Goal: Task Accomplishment & Management: Manage account settings

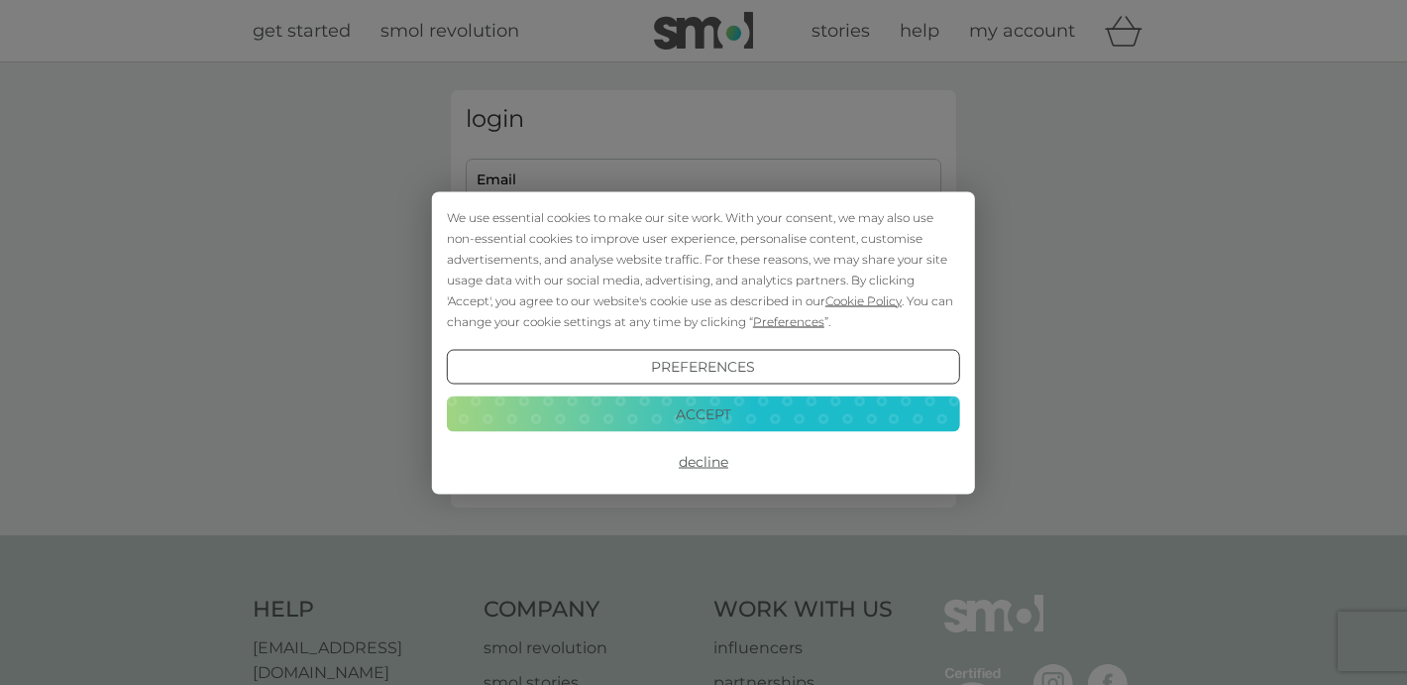
click at [711, 404] on button "Accept" at bounding box center [703, 414] width 513 height 36
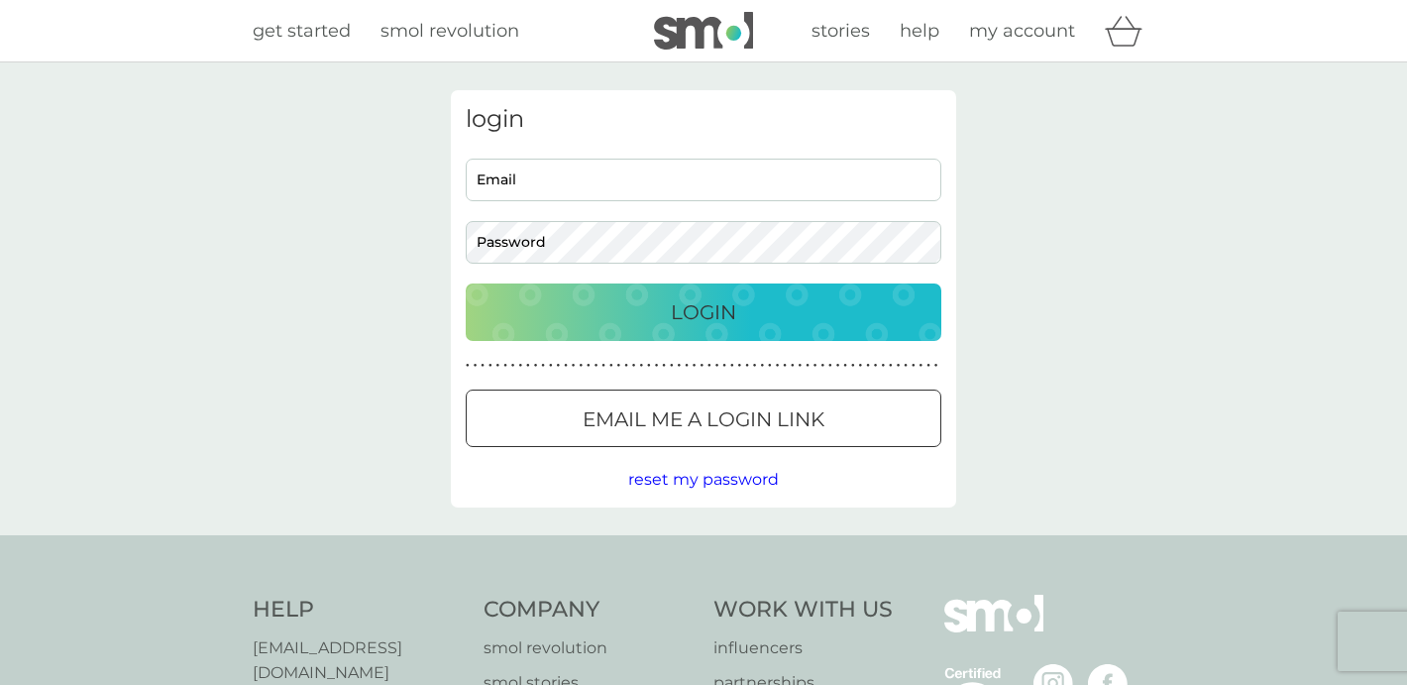
click at [538, 159] on input "Email" at bounding box center [703, 179] width 475 height 43
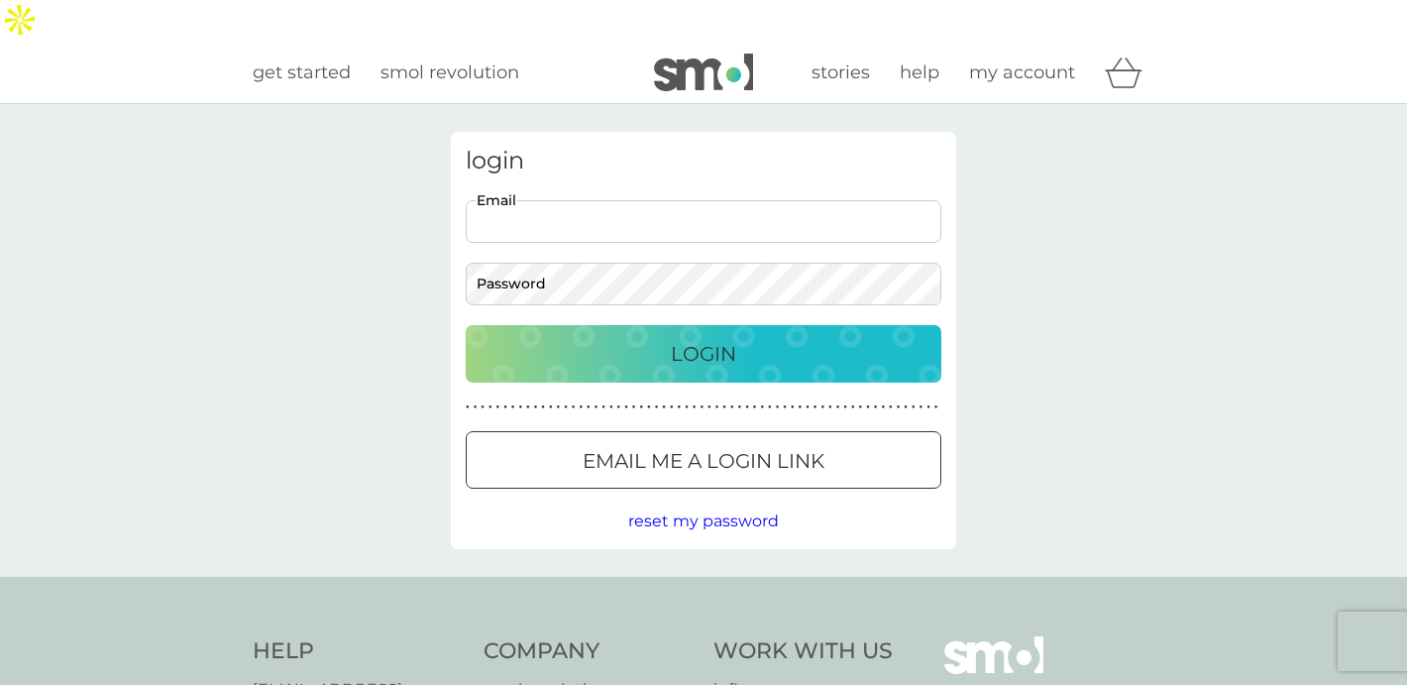
type input "[EMAIL_ADDRESS][DOMAIN_NAME]"
click at [651, 445] on p "Email me a login link" at bounding box center [703, 461] width 242 height 32
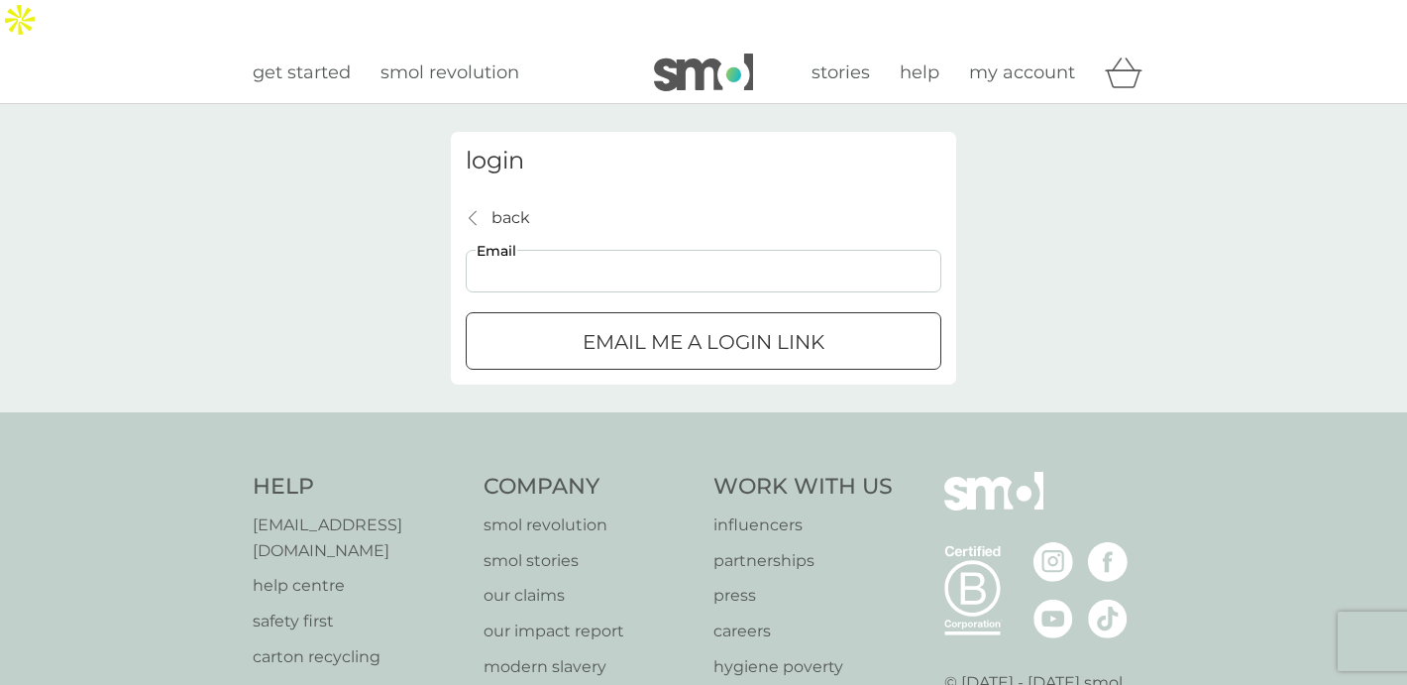
click at [556, 250] on input "Email" at bounding box center [703, 271] width 475 height 43
type input "[EMAIL_ADDRESS][DOMAIN_NAME]"
click at [697, 326] on p "Email me a login link" at bounding box center [703, 342] width 242 height 32
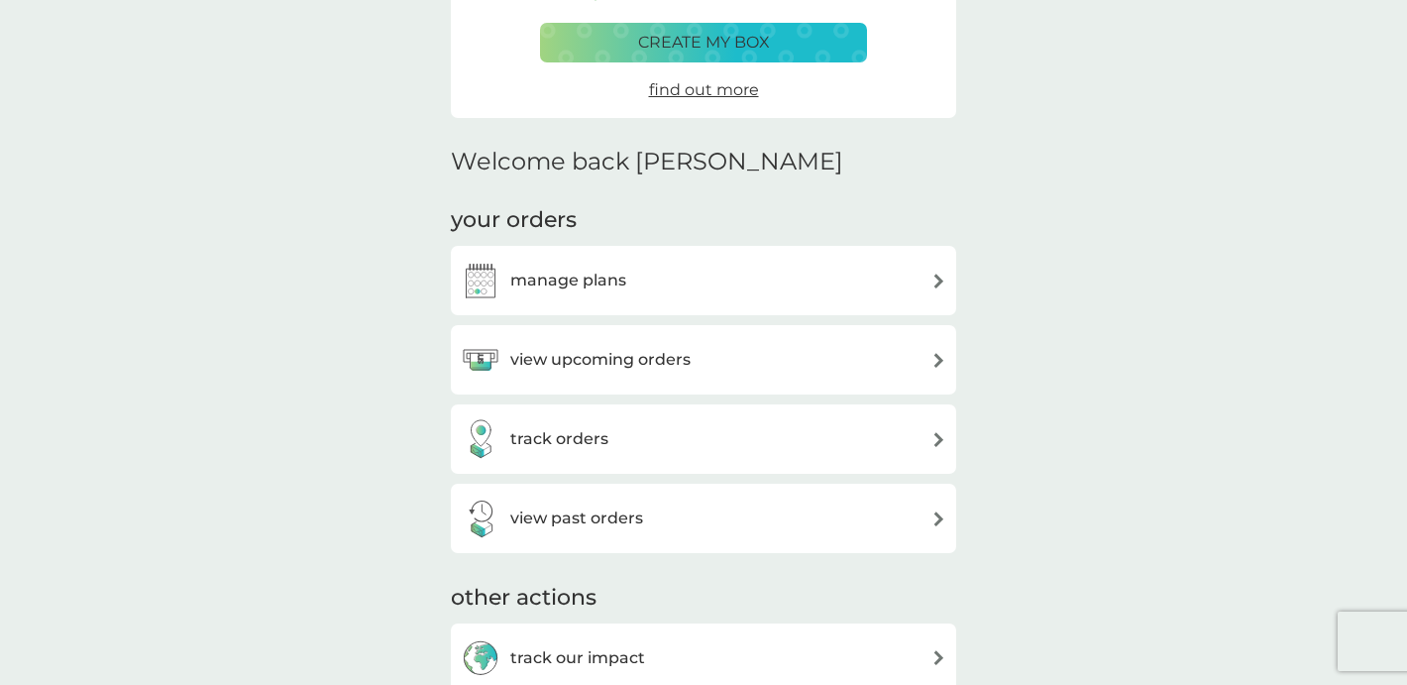
scroll to position [339, 0]
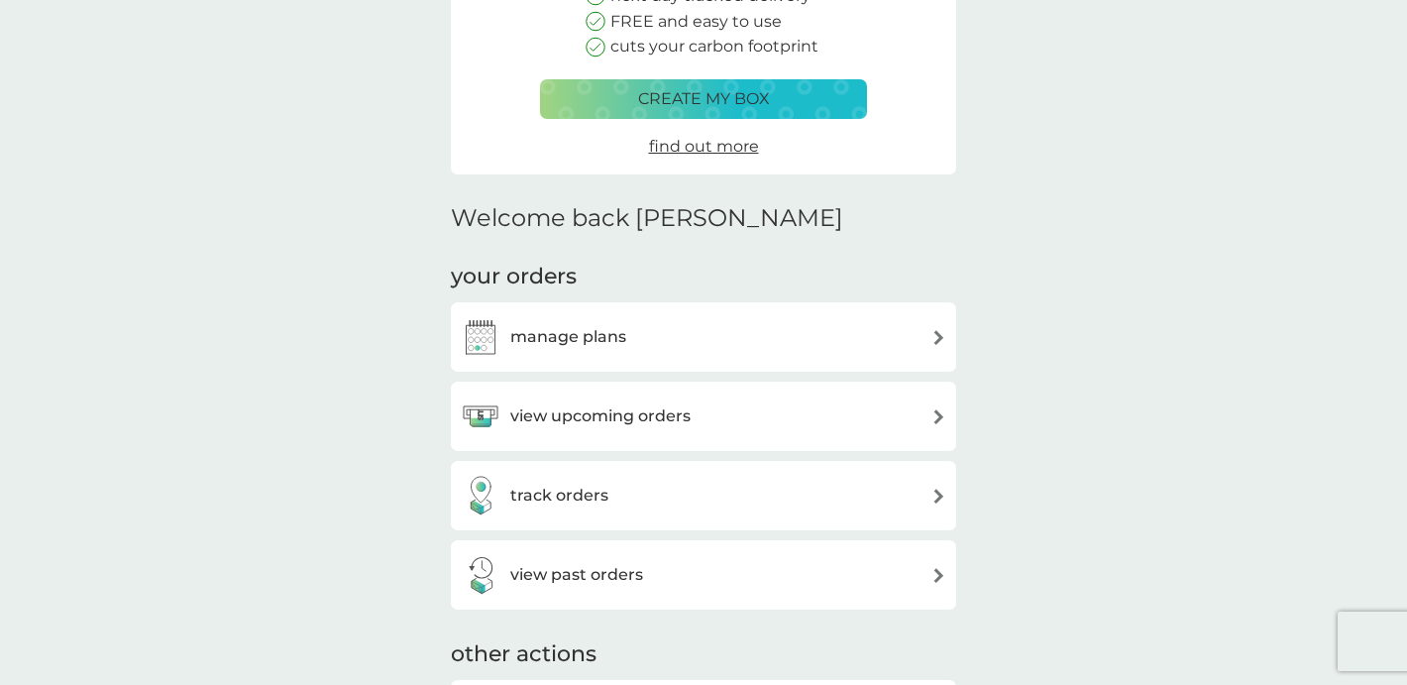
click at [722, 555] on div "view past orders" at bounding box center [703, 575] width 485 height 40
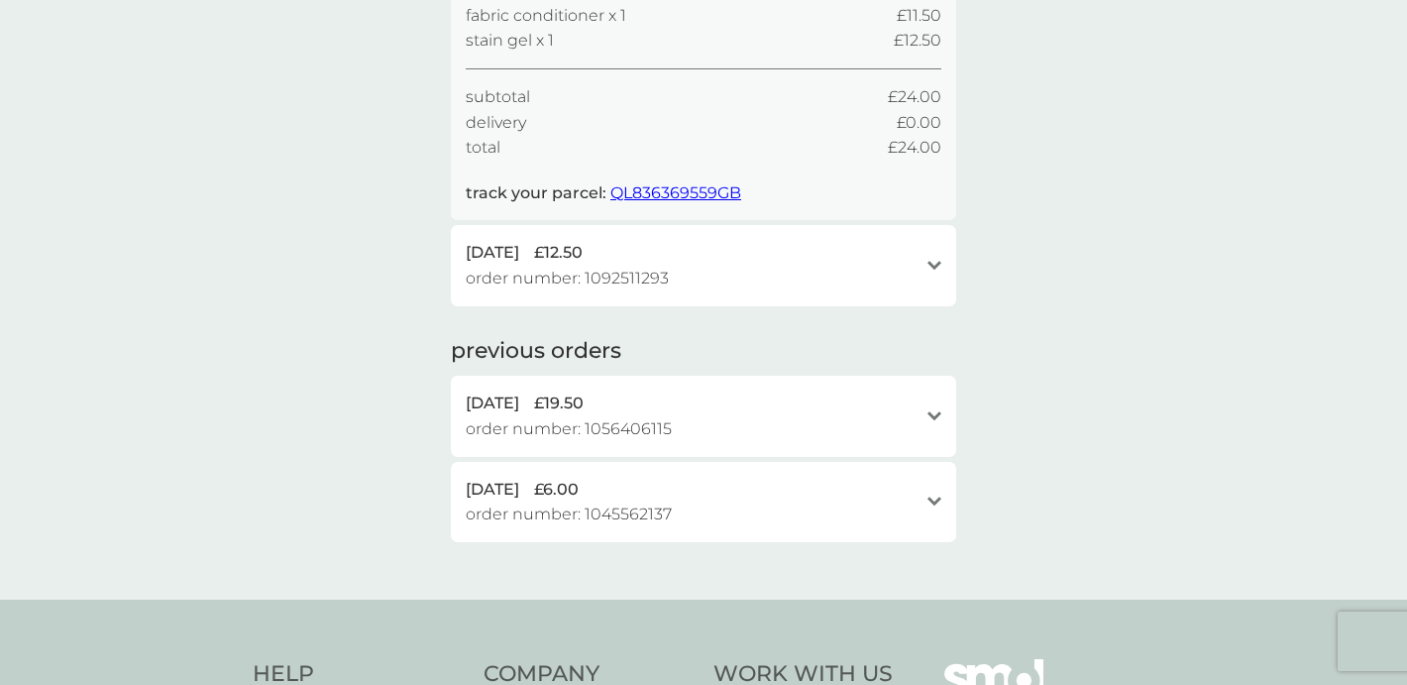
scroll to position [350, 0]
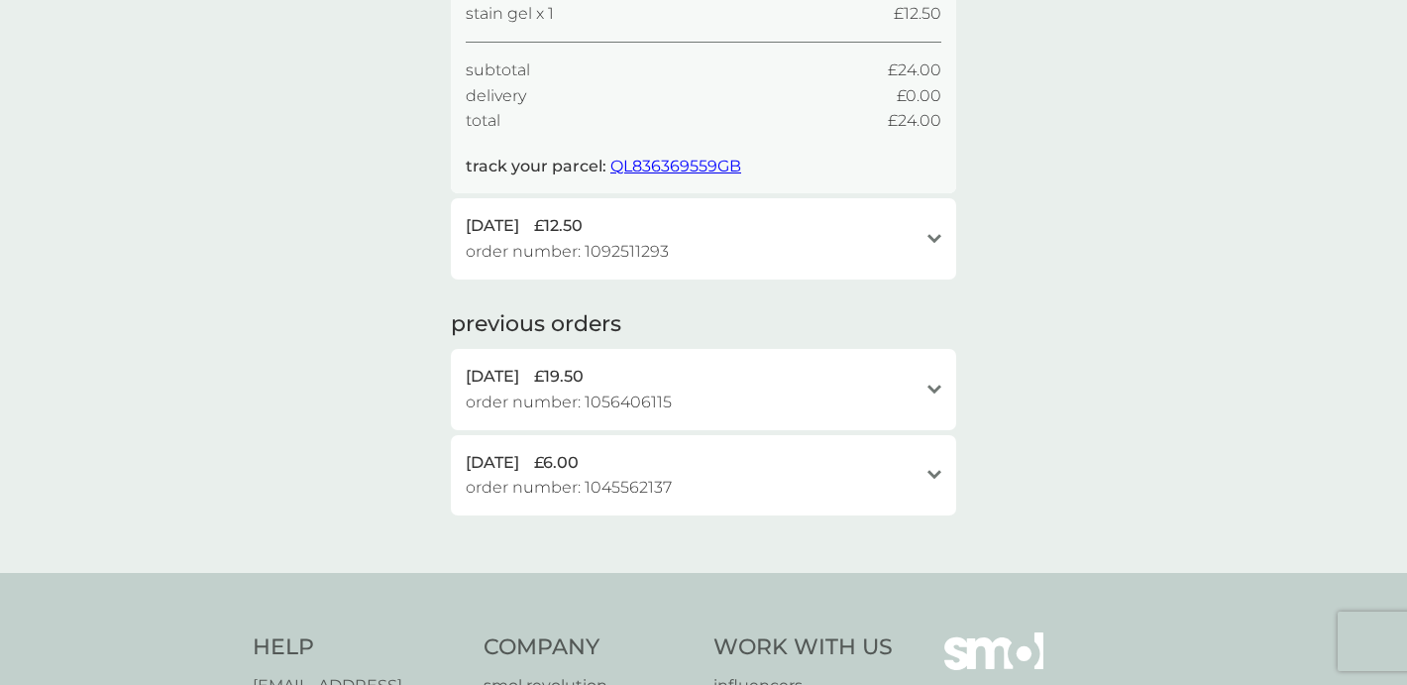
click at [936, 384] on icon "open" at bounding box center [934, 389] width 14 height 10
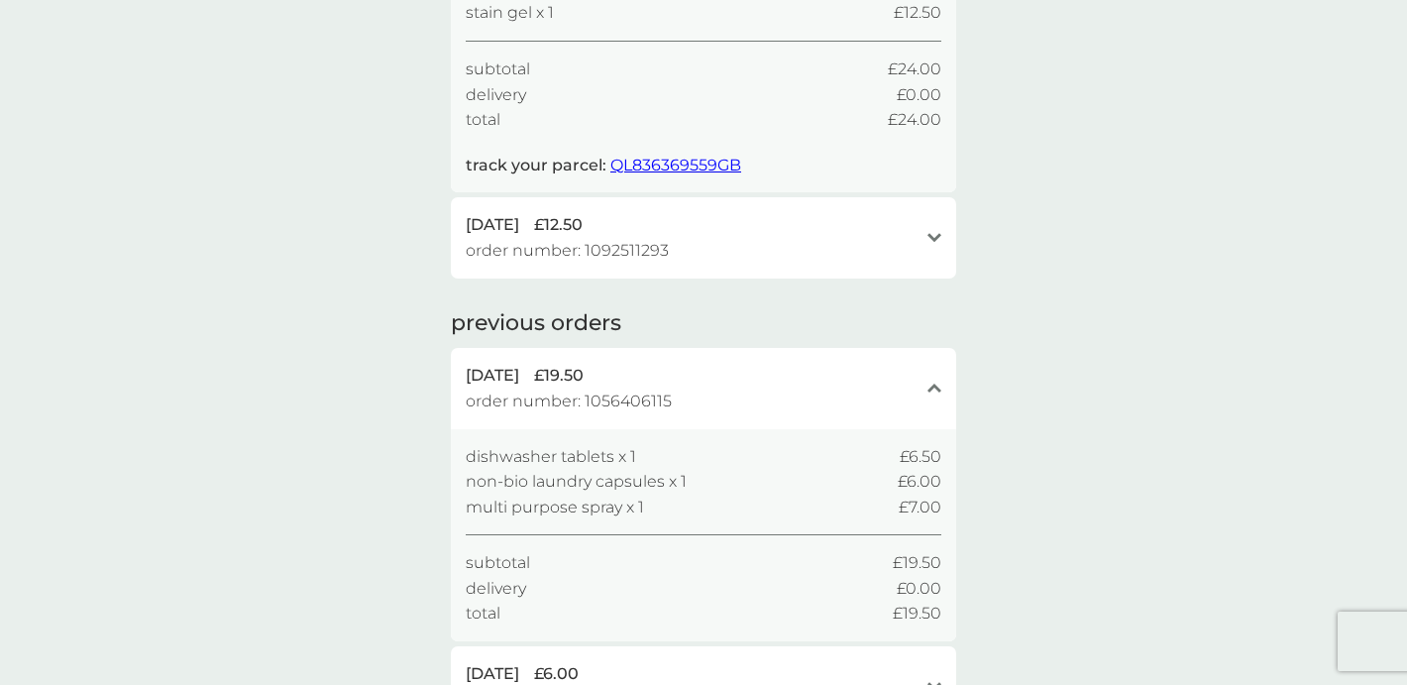
scroll to position [349, 0]
click at [927, 214] on div "open" at bounding box center [934, 239] width 14 height 51
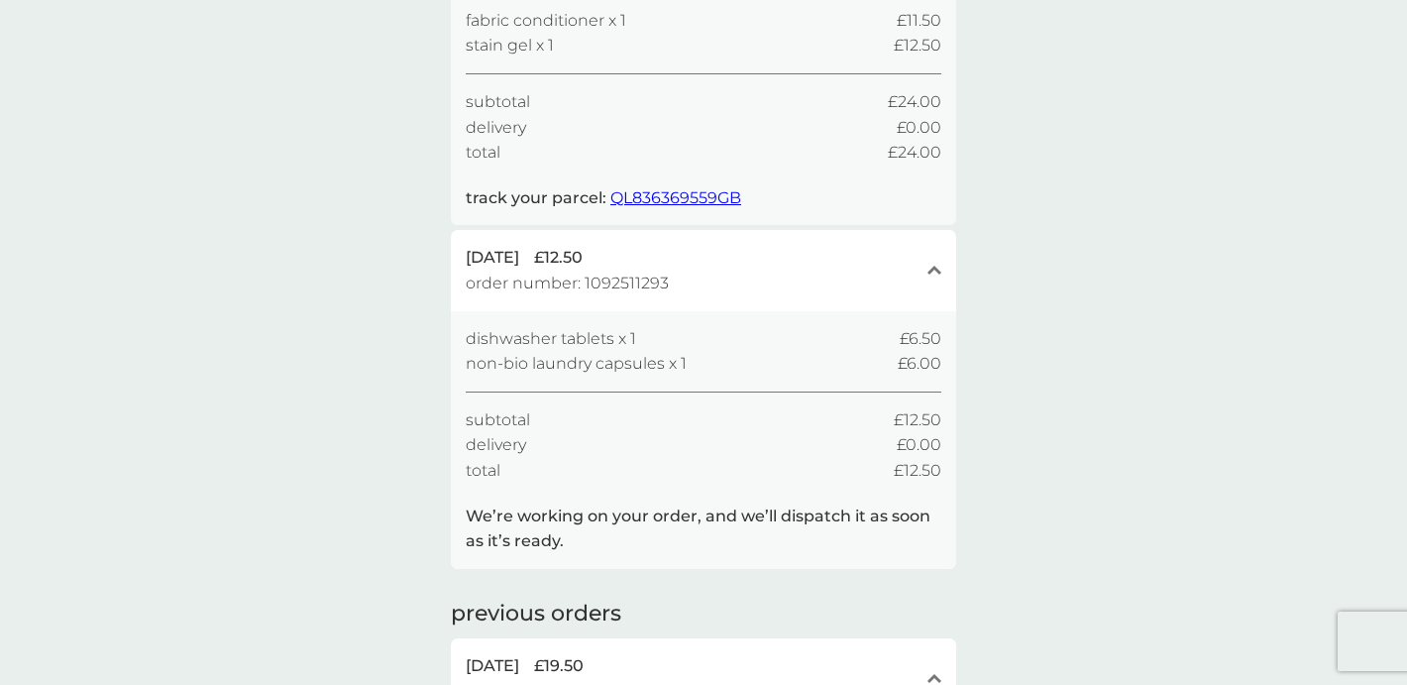
scroll to position [0, 0]
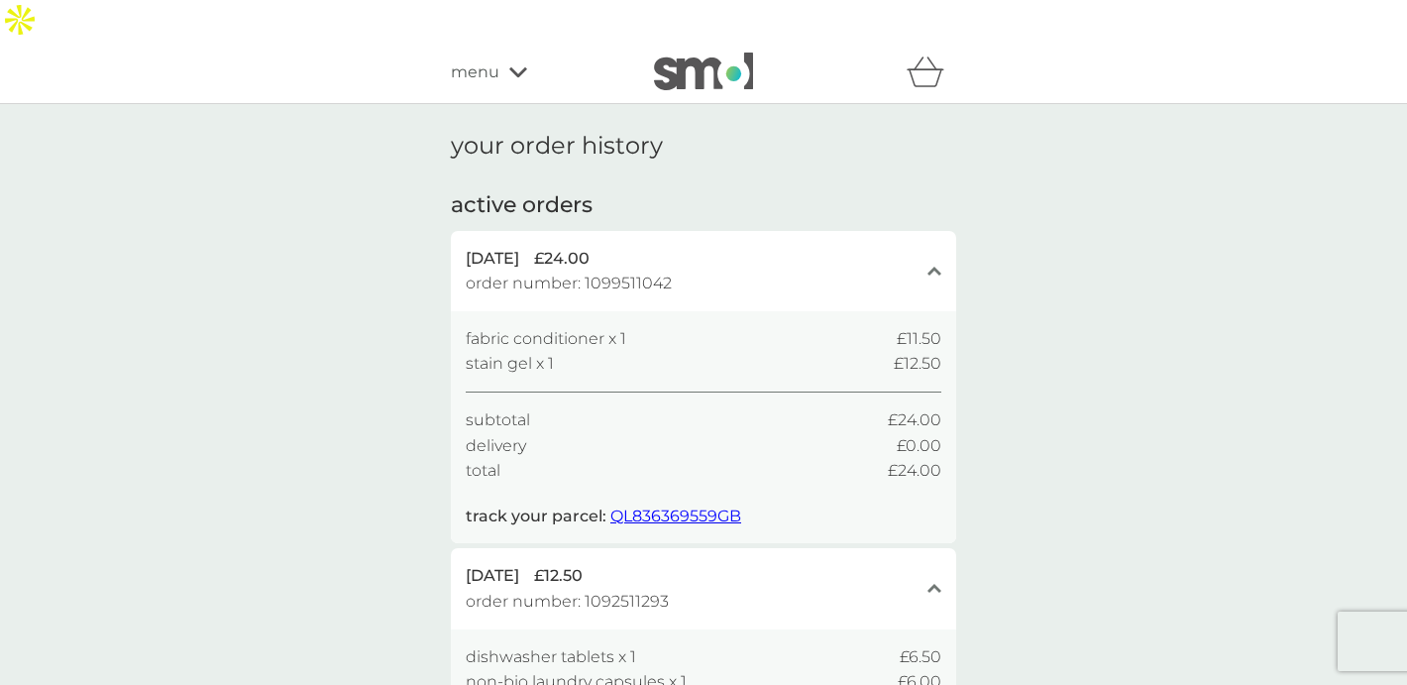
click at [518, 67] on icon at bounding box center [518, 72] width 18 height 10
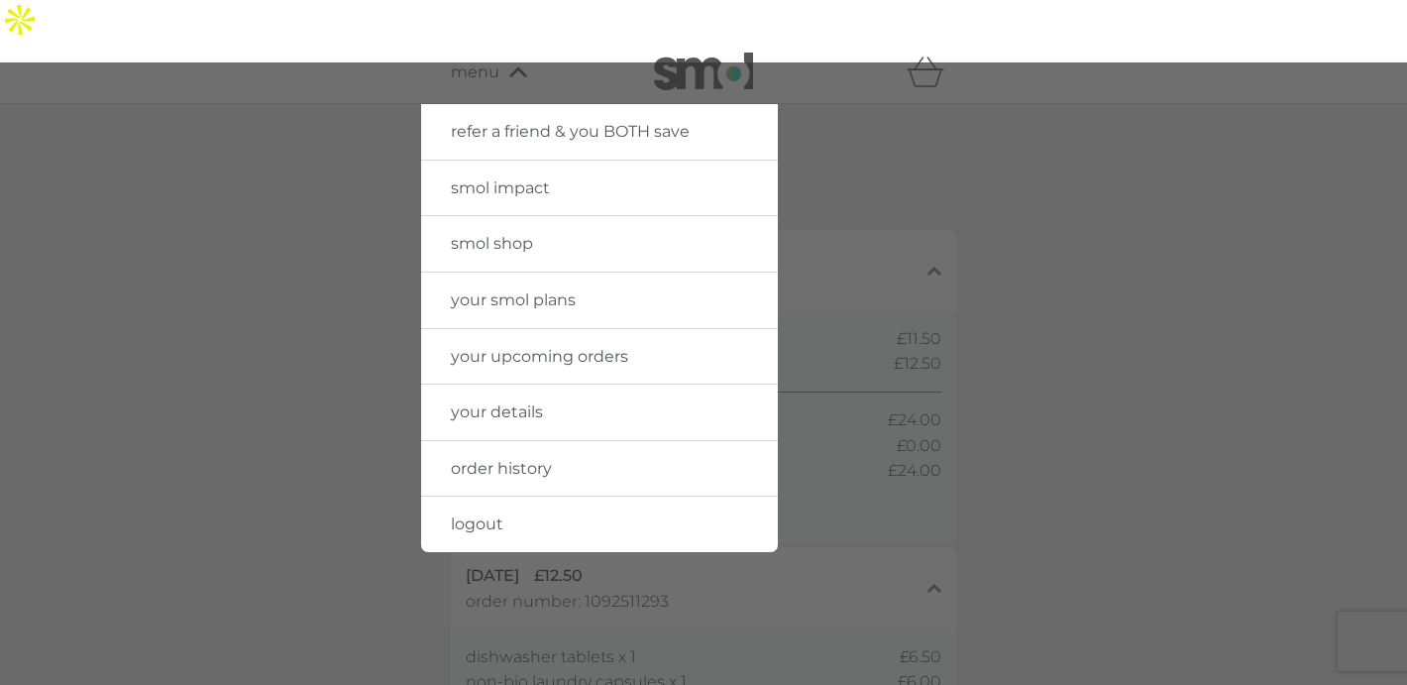
click at [1158, 442] on div at bounding box center [703, 404] width 1407 height 685
